Goal: Check status: Check status

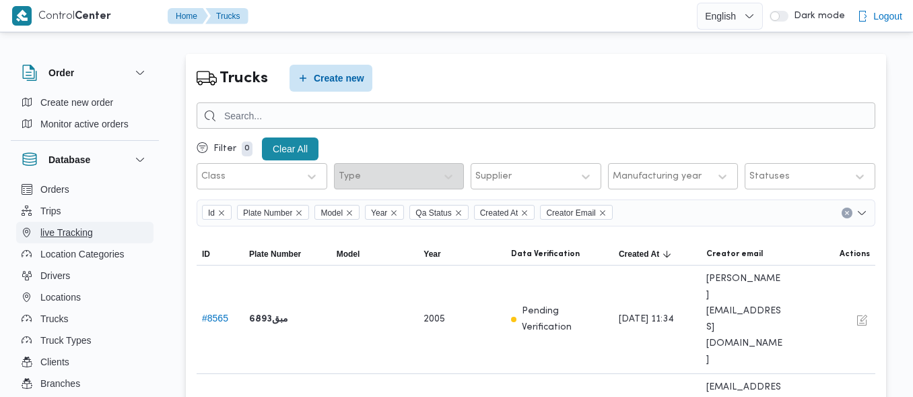
click at [73, 230] on span "live Tracking" at bounding box center [66, 232] width 53 height 16
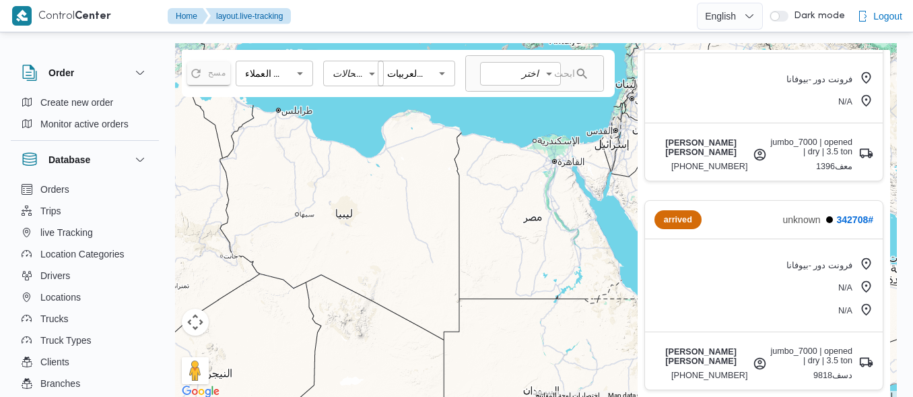
scroll to position [520, 0]
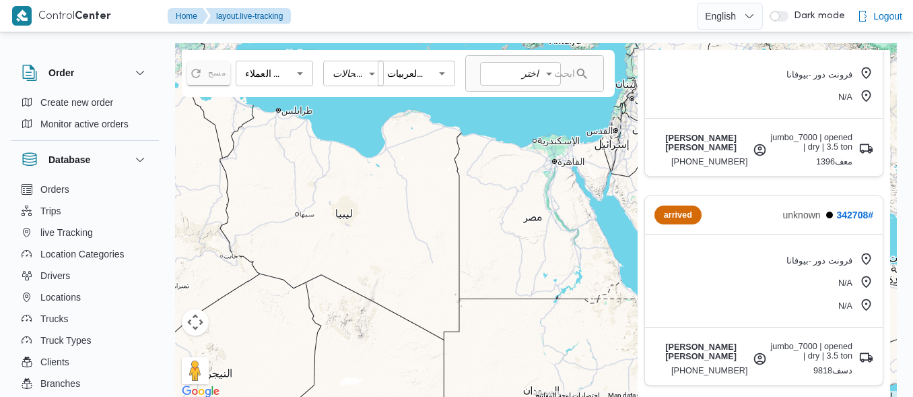
click at [729, 248] on div "فرونت دور -بيوفانا N/A N/A" at bounding box center [764, 283] width 238 height 88
click at [716, 211] on div "arrived unknown 342708 #" at bounding box center [764, 215] width 238 height 38
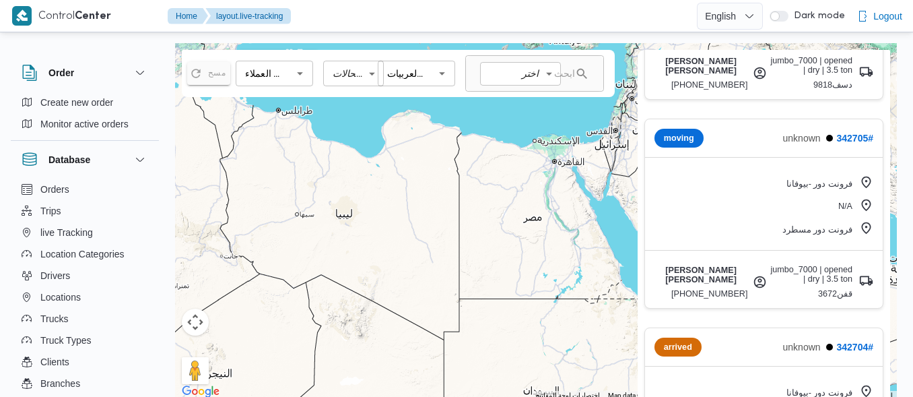
scroll to position [801, 0]
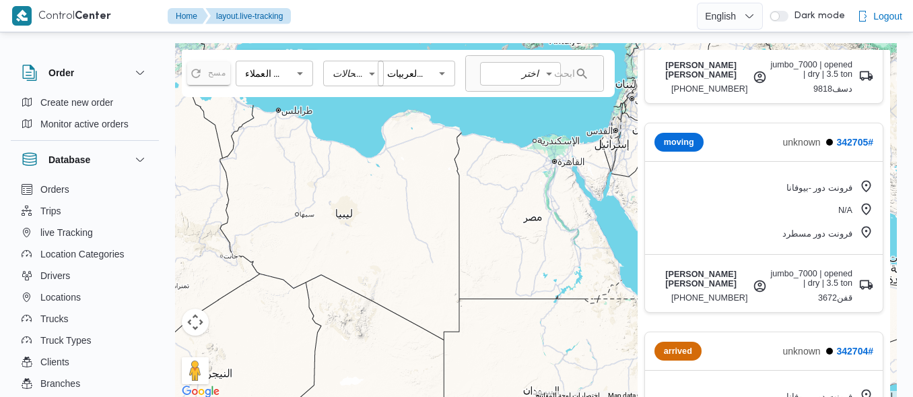
click at [776, 199] on div "فرونت دور -بيوفانا N/A فرونت دور مسطرد" at bounding box center [764, 210] width 238 height 88
click at [838, 137] on link "342705 #" at bounding box center [854, 142] width 37 height 11
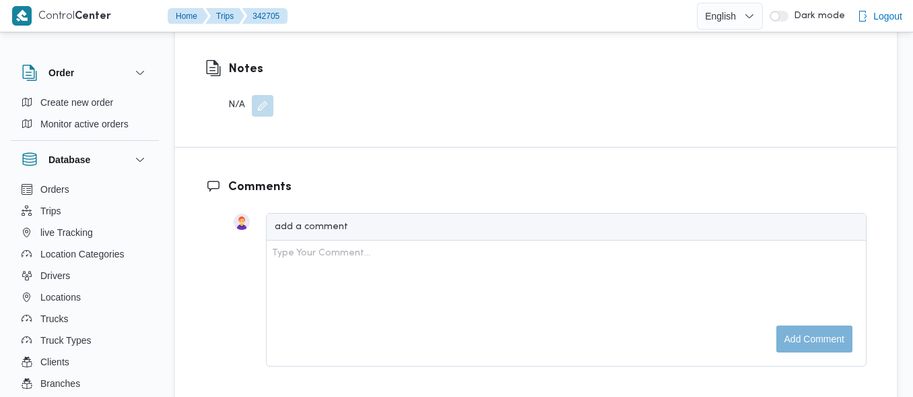
scroll to position [1496, 0]
